Goal: Transaction & Acquisition: Purchase product/service

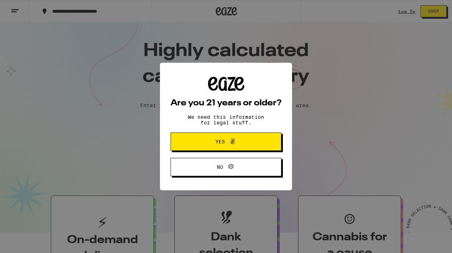
click at [252, 144] on span "Yes" at bounding box center [226, 141] width 54 height 9
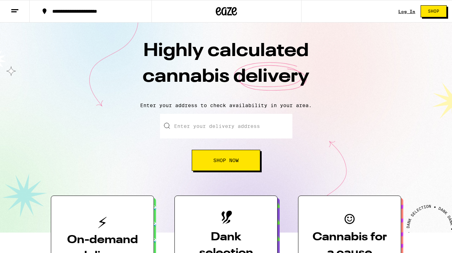
click at [221, 132] on input "Enter your delivery address" at bounding box center [226, 126] width 132 height 25
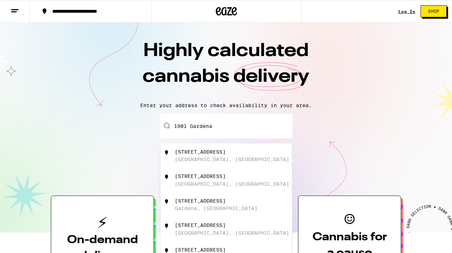
click at [214, 157] on div "1901 Gardena Avenue Glendale, CA" at bounding box center [238, 155] width 126 height 13
type input "1901 Gardena Avenue, Glendale, CA"
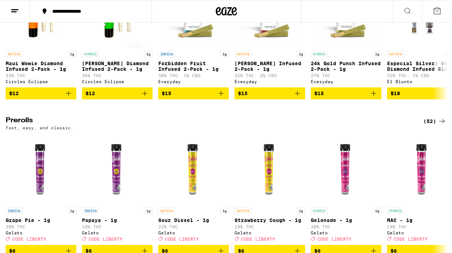
scroll to position [1751, 0]
click at [374, 98] on icon "Add to bag" at bounding box center [373, 93] width 8 height 8
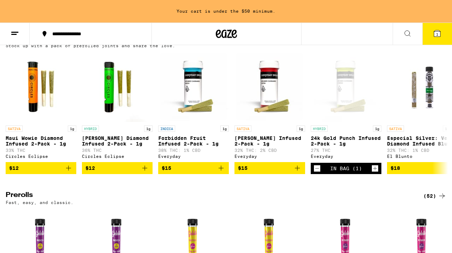
scroll to position [1707, 0]
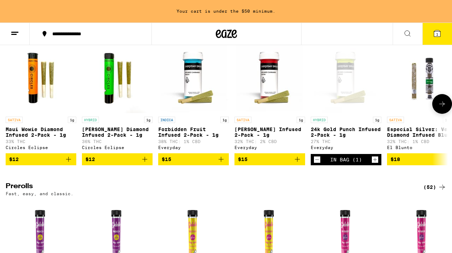
click at [297, 162] on icon "Add to bag" at bounding box center [297, 159] width 5 height 5
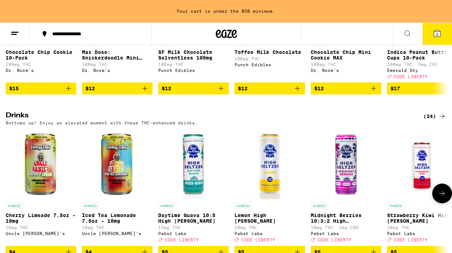
scroll to position [2246, 0]
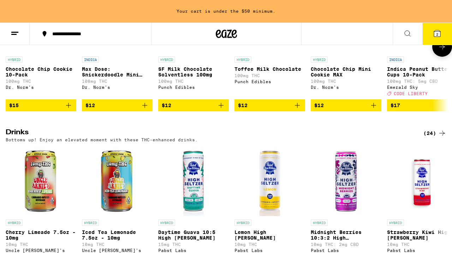
click at [68, 108] on icon "Add to bag" at bounding box center [68, 105] width 5 height 5
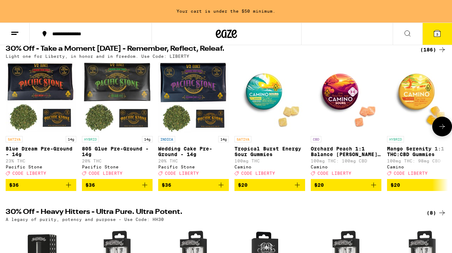
scroll to position [82, 0]
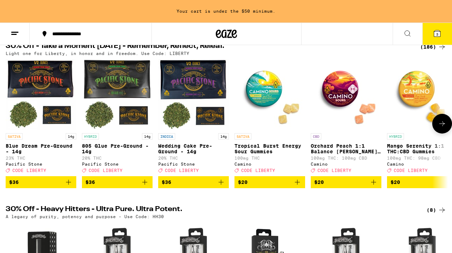
click at [443, 124] on icon at bounding box center [442, 124] width 8 height 8
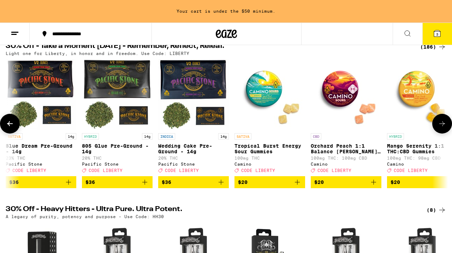
scroll to position [0, 364]
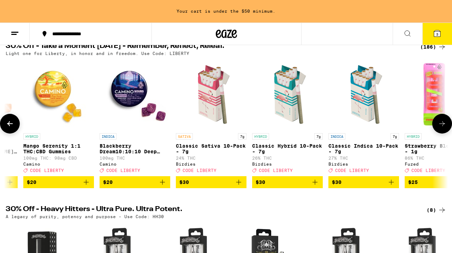
click at [86, 185] on icon "Add to bag" at bounding box center [86, 182] width 5 height 5
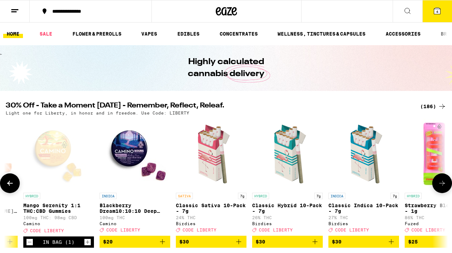
scroll to position [0, 0]
click at [439, 13] on icon at bounding box center [437, 11] width 6 height 6
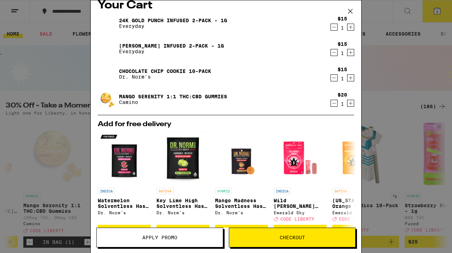
scroll to position [7, 0]
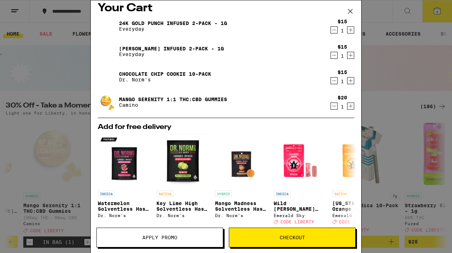
click at [320, 233] on button "Checkout" at bounding box center [292, 238] width 127 height 20
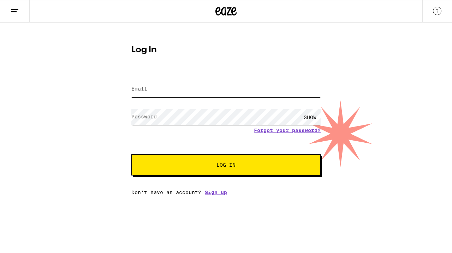
type input "wadomingo@gmail.com"
click at [226, 166] on button "Log In" at bounding box center [225, 165] width 189 height 21
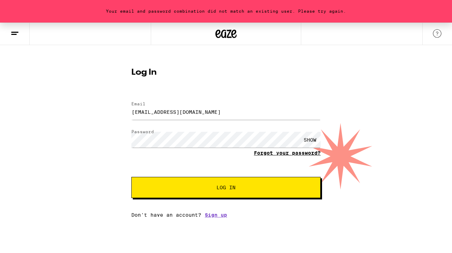
click at [291, 155] on link "Forgot your password?" at bounding box center [287, 153] width 67 height 6
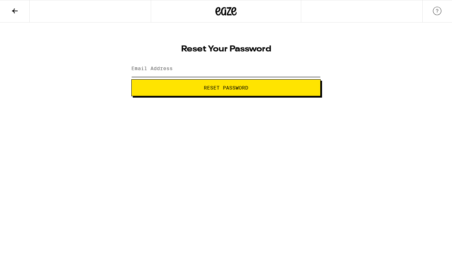
click at [199, 68] on input "Email Address" at bounding box center [225, 69] width 189 height 16
type input "wadomingo@gmail.com"
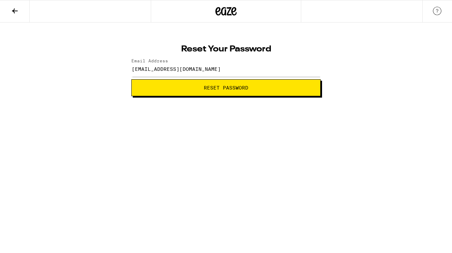
click at [229, 89] on span "Reset Password" at bounding box center [226, 87] width 44 height 5
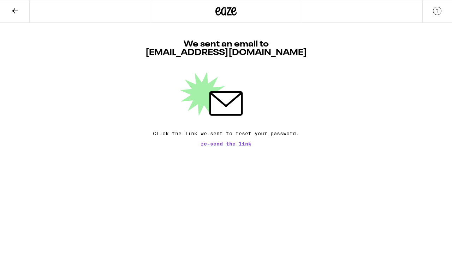
click at [228, 12] on icon at bounding box center [226, 11] width 11 height 8
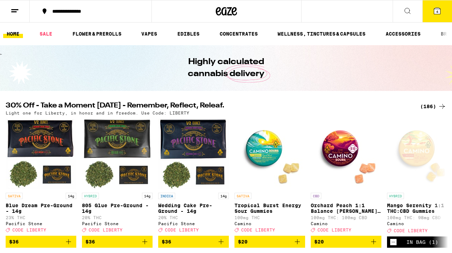
click at [442, 16] on button "4" at bounding box center [437, 11] width 30 height 22
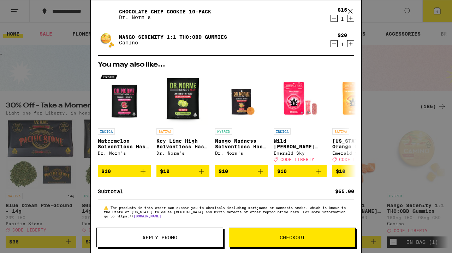
scroll to position [71, 0]
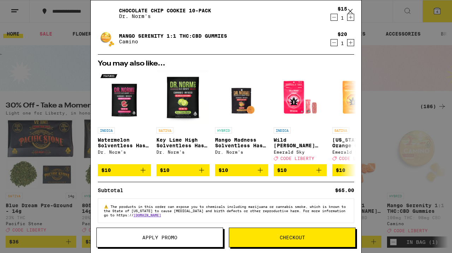
click at [172, 235] on span "Apply Promo" at bounding box center [159, 237] width 35 height 5
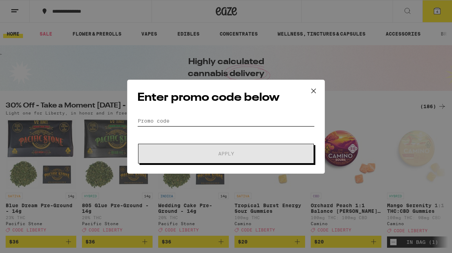
click at [196, 123] on input "Promo Code" at bounding box center [225, 121] width 177 height 11
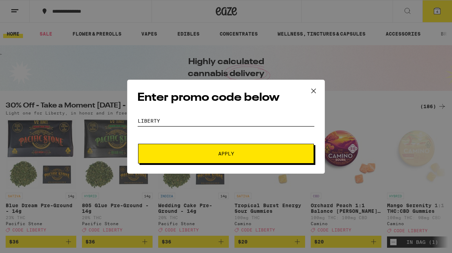
type input "LIBERTY"
click at [240, 156] on span "Apply" at bounding box center [225, 153] width 127 height 5
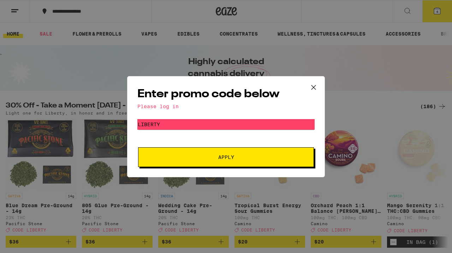
click at [317, 85] on icon at bounding box center [313, 87] width 11 height 11
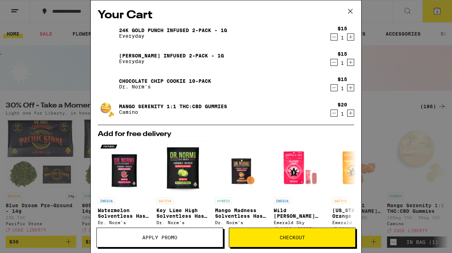
click at [349, 10] on icon at bounding box center [350, 11] width 11 height 11
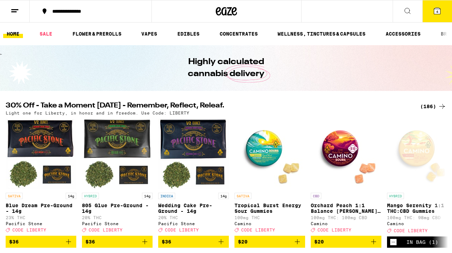
click at [13, 10] on line at bounding box center [14, 10] width 7 height 0
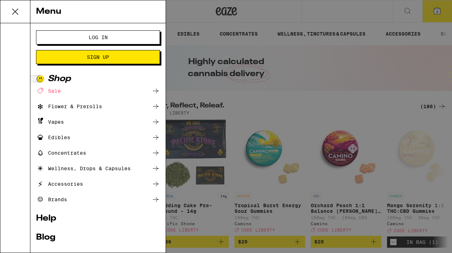
click at [403, 62] on div "Menu Log In Sign Up Shop Sale Flower & Prerolls Vapes Edibles Concentrates Well…" at bounding box center [226, 126] width 452 height 253
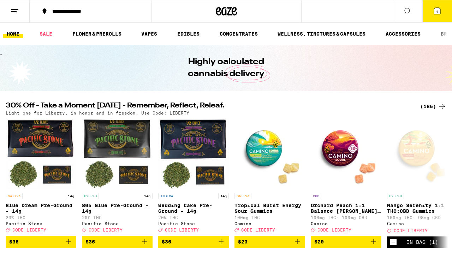
click at [437, 12] on span "4" at bounding box center [437, 12] width 2 height 4
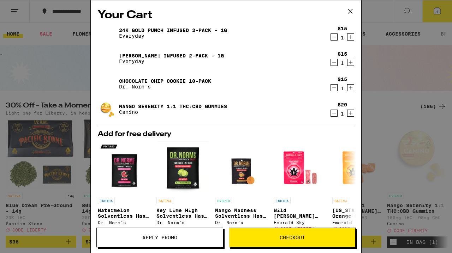
click at [349, 10] on icon at bounding box center [350, 11] width 11 height 11
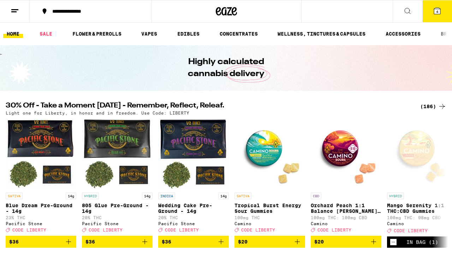
click at [13, 10] on icon at bounding box center [15, 11] width 8 height 8
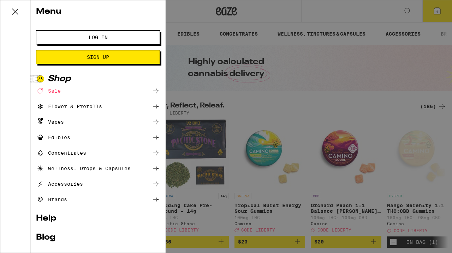
click at [113, 40] on button "Log In" at bounding box center [98, 37] width 124 height 14
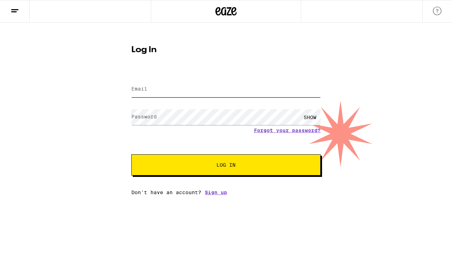
type input "wadomingo@gmail.com"
click at [225, 163] on span "Log In" at bounding box center [225, 165] width 19 height 5
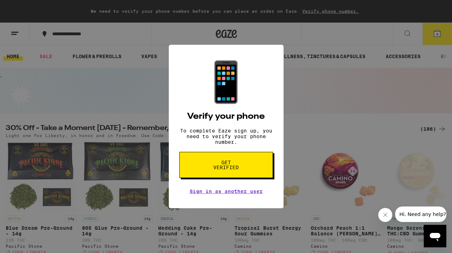
click at [233, 170] on span "Get verified" at bounding box center [226, 165] width 36 height 10
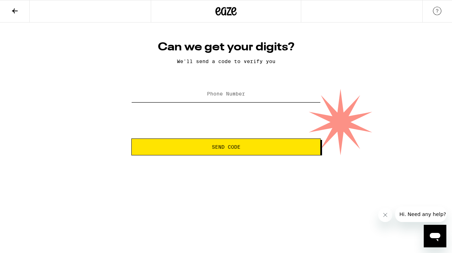
click at [197, 97] on input "Phone Number" at bounding box center [225, 94] width 189 height 16
type input "(626) 374-3733"
click at [228, 145] on span "Send Code" at bounding box center [226, 147] width 29 height 5
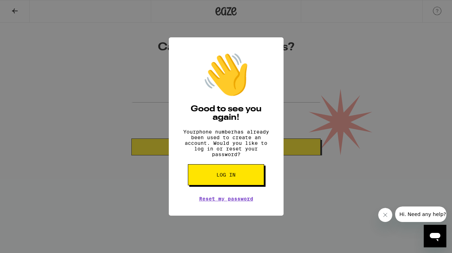
click at [241, 178] on button "Log in" at bounding box center [226, 174] width 76 height 21
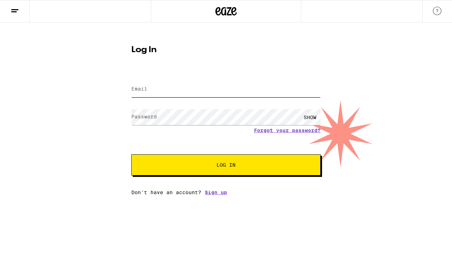
type input "wadomingo@gmail.com"
click at [226, 166] on button "Log In" at bounding box center [225, 165] width 189 height 21
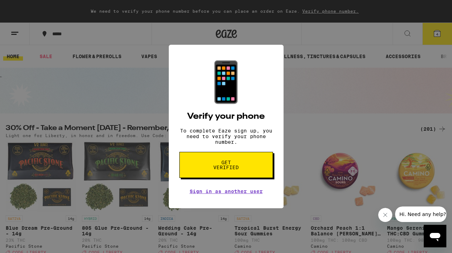
click at [242, 170] on span "Get verified" at bounding box center [226, 165] width 36 height 10
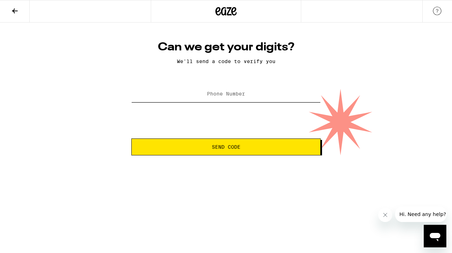
click at [226, 98] on input "Phone Number" at bounding box center [225, 94] width 189 height 16
type input "(626) 374-3733"
click at [242, 151] on button "Send Code" at bounding box center [225, 147] width 189 height 17
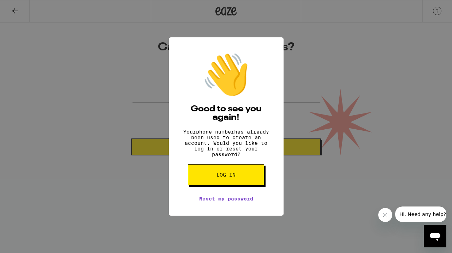
click at [234, 182] on button "Log in" at bounding box center [226, 174] width 76 height 21
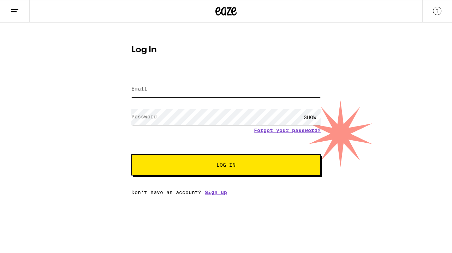
type input "wadomingo@gmail.com"
click at [220, 164] on span "Log In" at bounding box center [225, 165] width 19 height 5
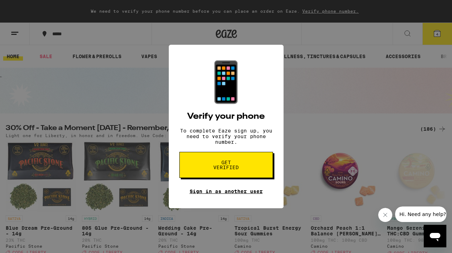
click at [228, 194] on link "Sign in as another user" at bounding box center [226, 192] width 73 height 6
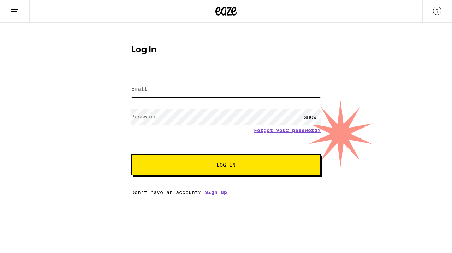
type input "[EMAIL_ADDRESS][DOMAIN_NAME]"
click at [219, 164] on span "Log In" at bounding box center [225, 165] width 19 height 5
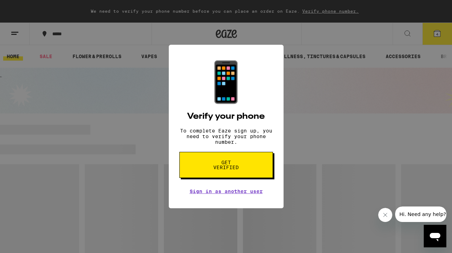
click at [317, 143] on div "📱 Verify your phone To complete Eaze sign up, you need to verify your phone num…" at bounding box center [226, 126] width 452 height 253
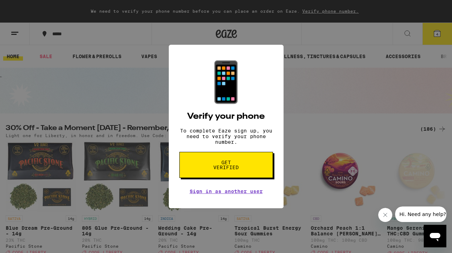
click at [435, 32] on div "📱 Verify your phone To complete Eaze sign up, you need to verify your phone num…" at bounding box center [226, 126] width 452 height 253
click at [224, 164] on span "Get verified" at bounding box center [226, 165] width 36 height 10
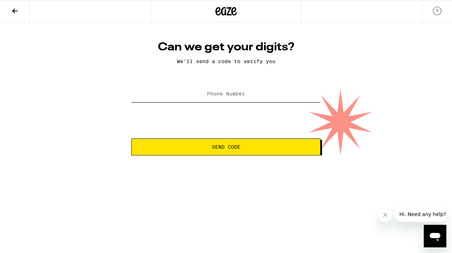
click at [226, 98] on input "Phone Number" at bounding box center [225, 94] width 189 height 16
type input "(626) 374-3733"
click at [210, 148] on span "Send Code" at bounding box center [225, 147] width 177 height 5
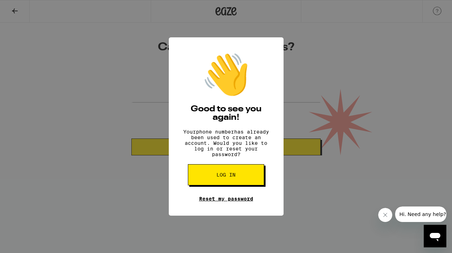
click at [239, 202] on link "Reset my password" at bounding box center [226, 199] width 54 height 6
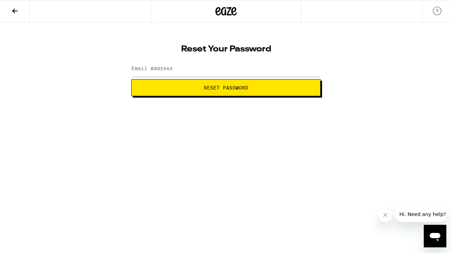
click at [171, 71] on label "Email Address" at bounding box center [151, 69] width 41 height 6
type input "wadomingo@gmail.com"
click at [233, 87] on span "Reset Password" at bounding box center [226, 87] width 44 height 5
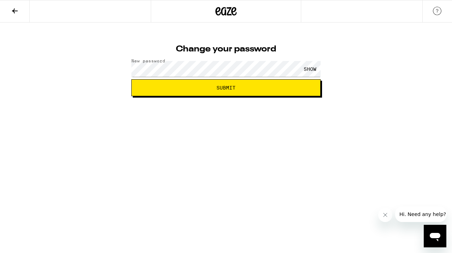
click at [234, 86] on span "Submit" at bounding box center [225, 87] width 19 height 5
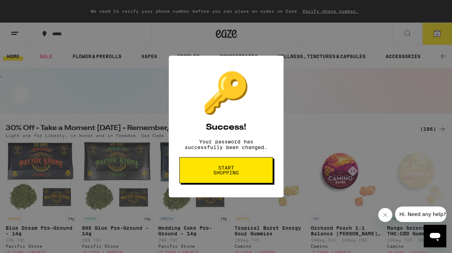
click at [238, 175] on span "Start shopping" at bounding box center [226, 171] width 36 height 10
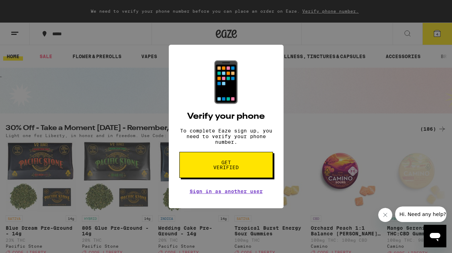
click at [294, 200] on div "📱 Verify your phone To complete Eaze sign up, you need to verify your phone num…" at bounding box center [226, 126] width 452 height 253
click at [293, 212] on div "📱 Verify your phone To complete Eaze sign up, you need to verify your phone num…" at bounding box center [226, 126] width 452 height 253
click at [387, 214] on icon "Close message from company" at bounding box center [385, 216] width 4 height 4
click at [404, 97] on div "📱 Verify your phone To complete Eaze sign up, you need to verify your phone num…" at bounding box center [226, 126] width 452 height 253
click at [206, 114] on h2 "Verify your phone" at bounding box center [226, 117] width 78 height 8
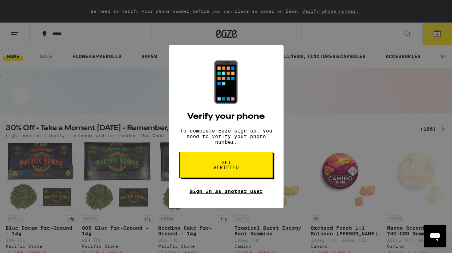
click at [224, 194] on link "Sign in as another user" at bounding box center [226, 192] width 73 height 6
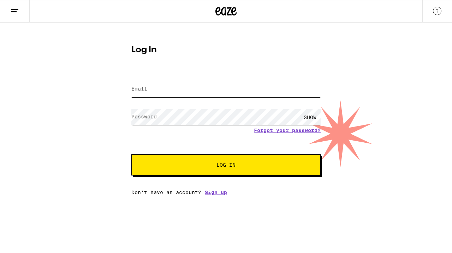
type input "[EMAIL_ADDRESS][DOMAIN_NAME]"
click at [231, 167] on span "Log In" at bounding box center [225, 165] width 19 height 5
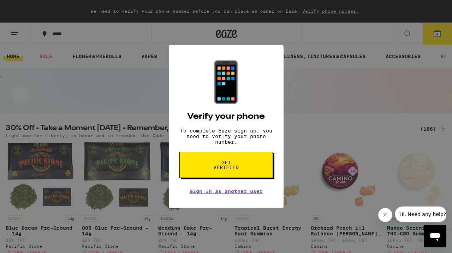
click at [384, 217] on icon "Close message from company" at bounding box center [385, 215] width 6 height 6
click at [330, 141] on div "📱 Verify your phone To complete Eaze sign up, you need to verify your phone num…" at bounding box center [226, 126] width 452 height 253
click at [138, 103] on div "📱 Verify your phone To complete Eaze sign up, you need to verify your phone num…" at bounding box center [226, 126] width 452 height 253
click at [379, 35] on div "📱 Verify your phone To complete Eaze sign up, you need to verify your phone num…" at bounding box center [226, 126] width 452 height 253
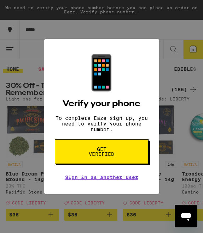
click at [189, 144] on div "📱 Verify your phone To complete Eaze sign up, you need to verify your phone num…" at bounding box center [101, 116] width 203 height 233
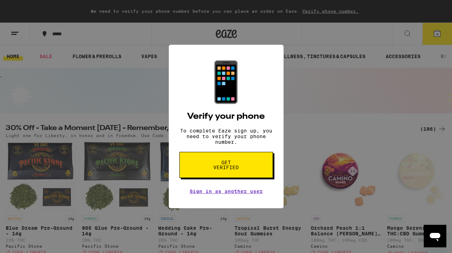
click at [222, 170] on span "Get verified" at bounding box center [226, 165] width 36 height 10
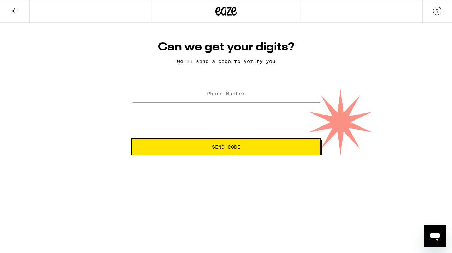
click at [17, 10] on icon at bounding box center [15, 11] width 8 height 8
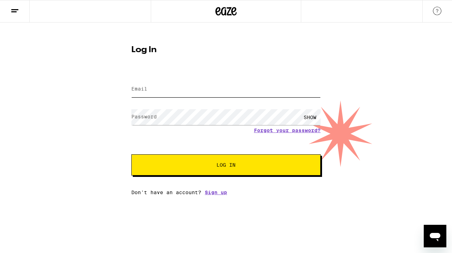
type input "wadomingo@gmail.com"
click at [229, 167] on span "Log In" at bounding box center [225, 165] width 19 height 5
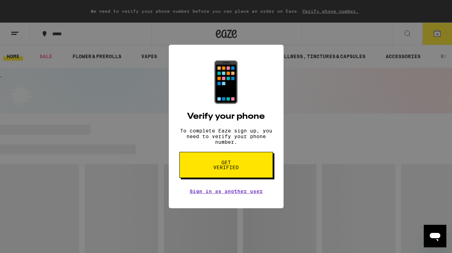
click at [369, 142] on div "📱 Verify your phone To complete Eaze sign up, you need to verify your phone num…" at bounding box center [226, 126] width 452 height 253
click at [437, 36] on div "📱 Verify your phone To complete Eaze sign up, you need to verify your phone num…" at bounding box center [226, 126] width 452 height 253
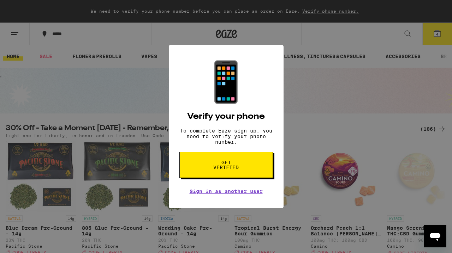
click at [119, 97] on div "📱 Verify your phone To complete Eaze sign up, you need to verify your phone num…" at bounding box center [226, 126] width 452 height 253
